Goal: Contribute content

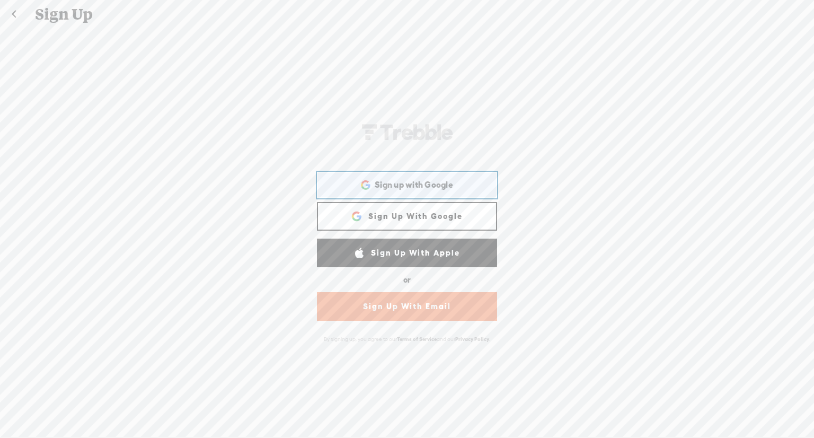
click at [413, 183] on span "Sign up with Google" at bounding box center [414, 184] width 78 height 11
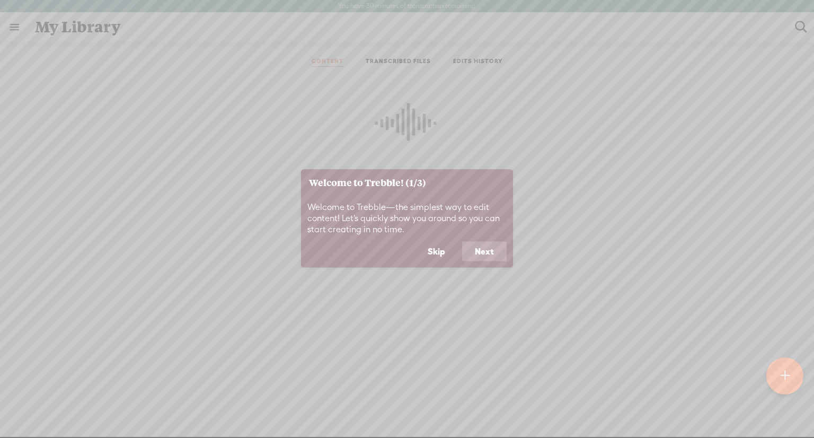
click at [434, 255] on button "Skip" at bounding box center [436, 251] width 43 height 20
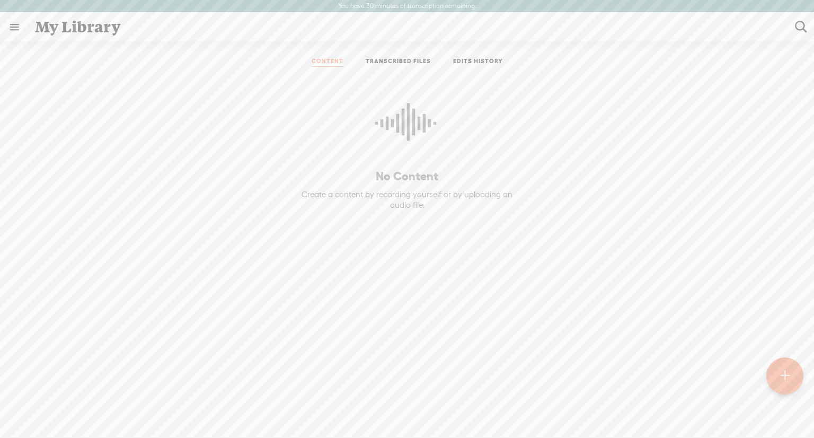
click at [434, 255] on div "No Content Create a content by recording yourself or by uploading an audio file." at bounding box center [407, 236] width 243 height 300
click at [775, 374] on div at bounding box center [785, 375] width 37 height 37
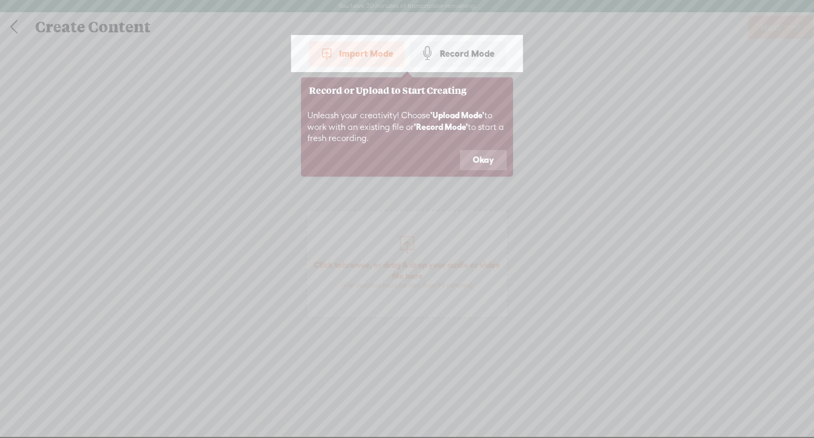
click at [475, 156] on button "Okay" at bounding box center [483, 160] width 47 height 20
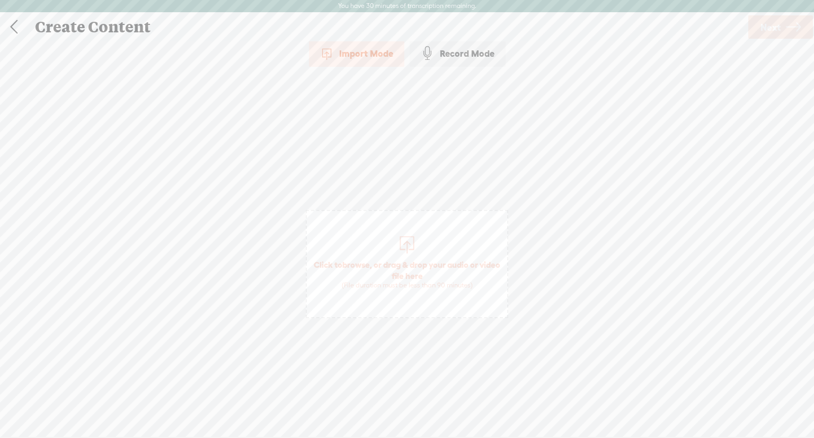
click at [367, 51] on div "Import Mode" at bounding box center [356, 53] width 95 height 27
click at [368, 42] on div "Import Mode" at bounding box center [356, 53] width 95 height 27
click at [343, 48] on div "Import Mode" at bounding box center [356, 53] width 95 height 27
click at [354, 46] on div "Import Mode" at bounding box center [356, 53] width 95 height 27
click at [401, 274] on span "Click to browse , or drag & drop your audio or video file here (File duration m…" at bounding box center [407, 274] width 200 height 41
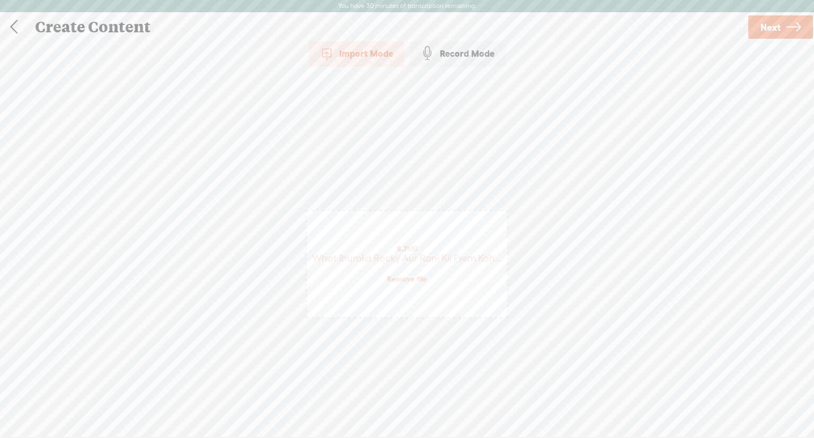
click at [355, 51] on div "Import Mode" at bounding box center [356, 53] width 95 height 27
